Goal: Task Accomplishment & Management: Use online tool/utility

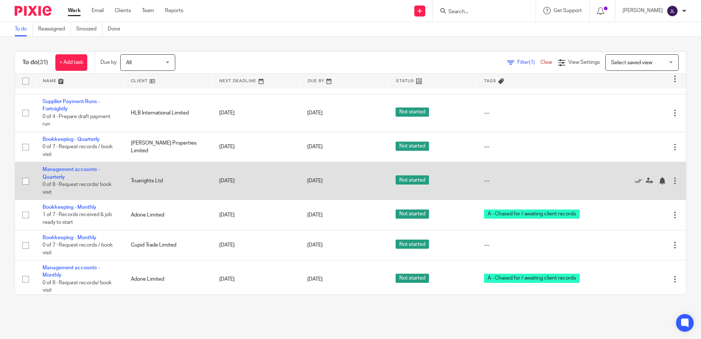
scroll to position [445, 0]
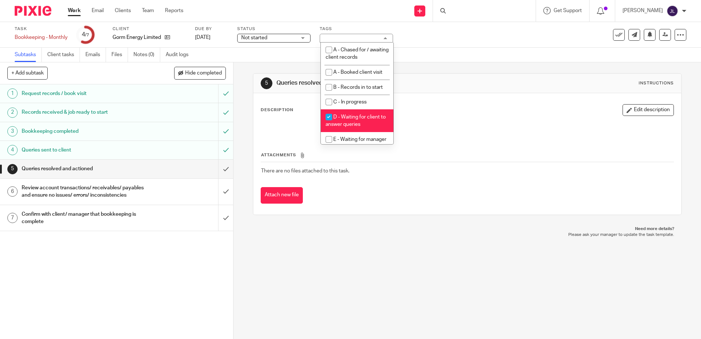
click at [367, 117] on span "D - Waiting for client to answer queries" at bounding box center [356, 120] width 60 height 13
checkbox input "false"
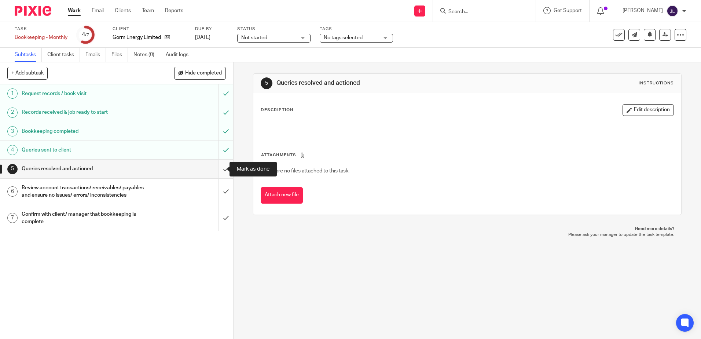
click at [216, 176] on input "submit" at bounding box center [116, 169] width 233 height 18
click at [224, 196] on input "submit" at bounding box center [116, 192] width 233 height 26
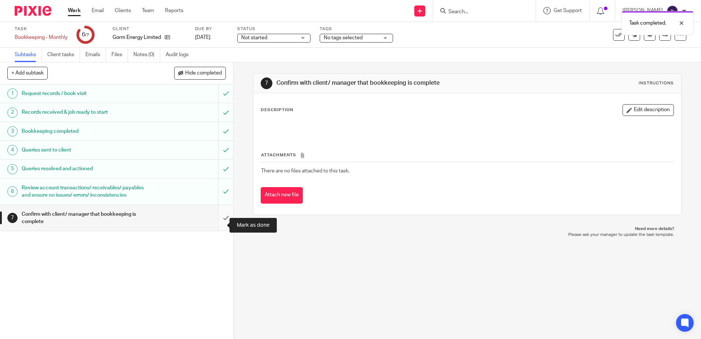
click at [216, 223] on input "submit" at bounding box center [116, 218] width 233 height 26
